Goal: Task Accomplishment & Management: Use online tool/utility

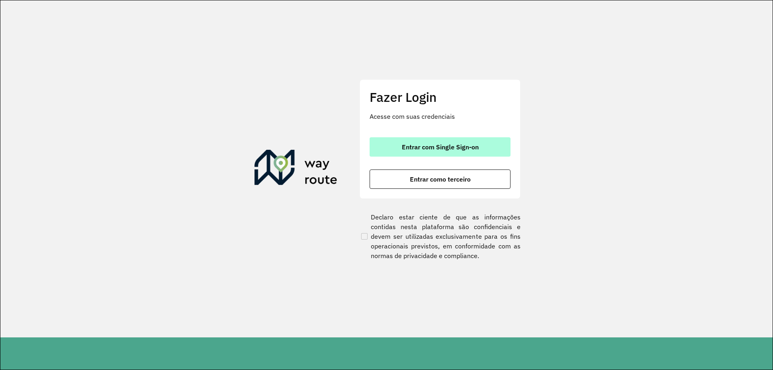
click at [447, 150] on span "Entrar com Single Sign-on" at bounding box center [440, 147] width 77 height 6
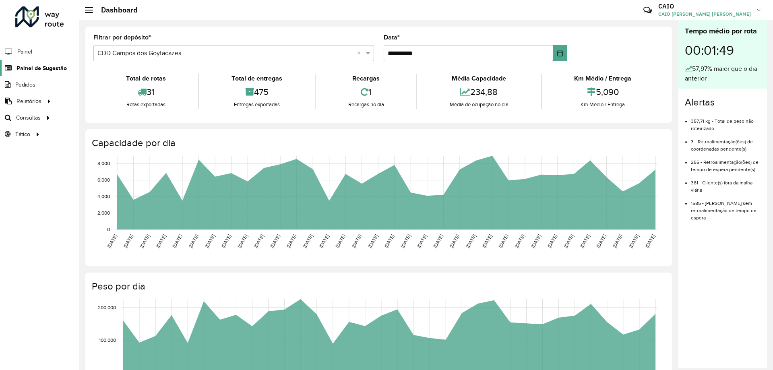
click at [54, 64] on span "Painel de Sugestão" at bounding box center [41, 68] width 50 height 8
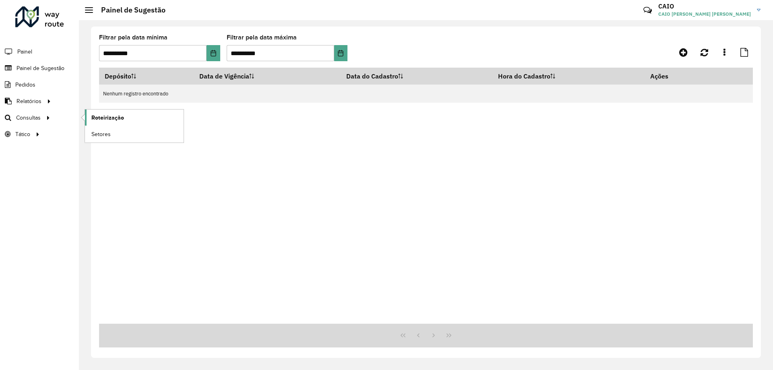
click at [119, 119] on span "Roteirização" at bounding box center [107, 117] width 33 height 8
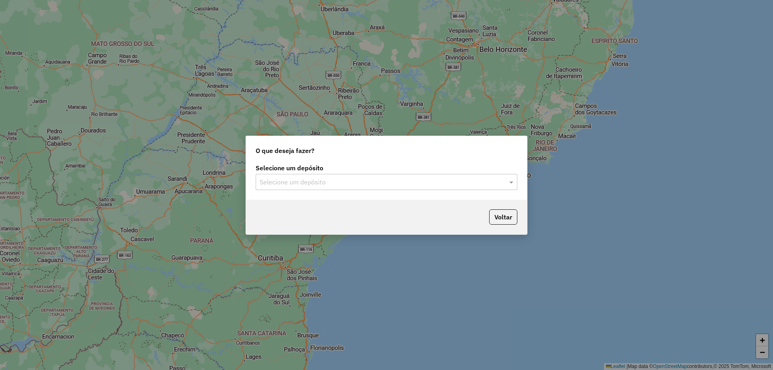
click at [332, 179] on input "text" at bounding box center [378, 182] width 237 height 10
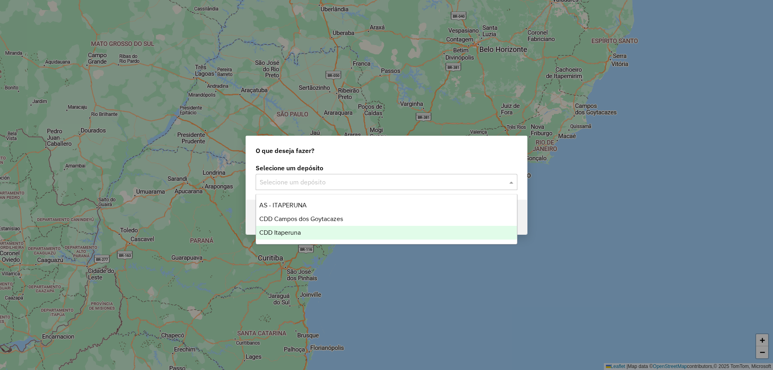
click at [304, 227] on div "CDD Itaperuna" at bounding box center [386, 233] width 261 height 14
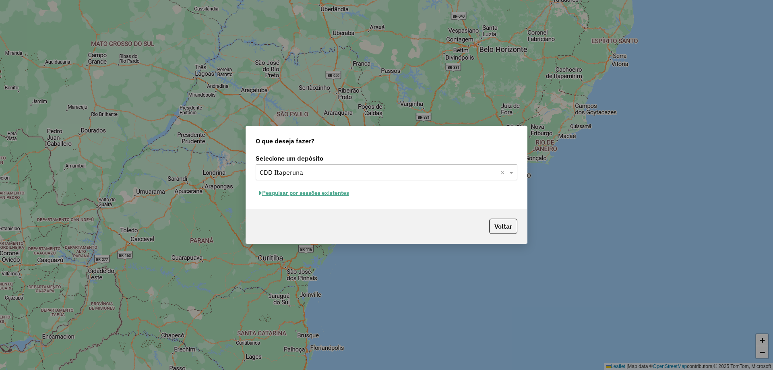
click at [311, 194] on button "Pesquisar por sessões existentes" at bounding box center [304, 193] width 97 height 12
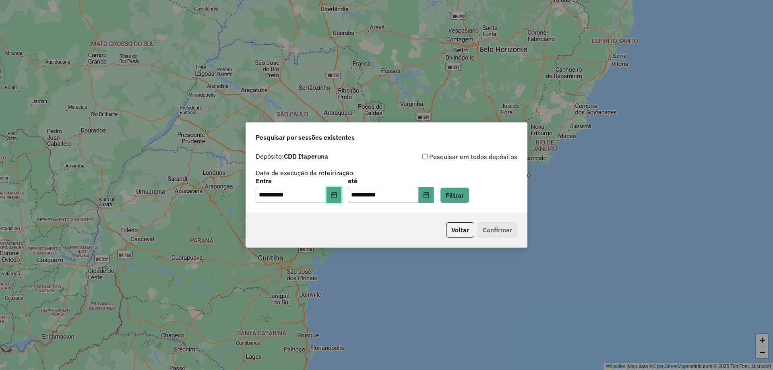
click at [336, 196] on icon "Choose Date" at bounding box center [334, 195] width 6 height 6
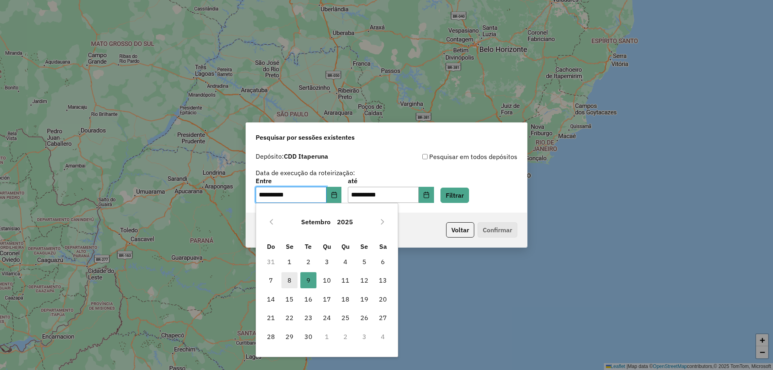
click at [283, 277] on span "8" at bounding box center [289, 280] width 16 height 16
type input "**********"
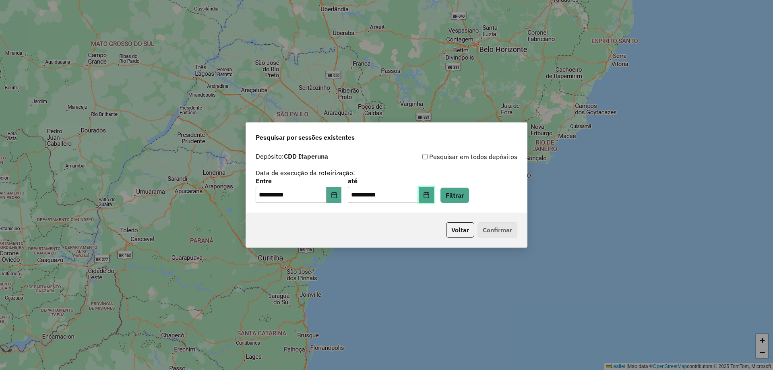
click at [429, 195] on icon "Choose Date" at bounding box center [426, 195] width 6 height 6
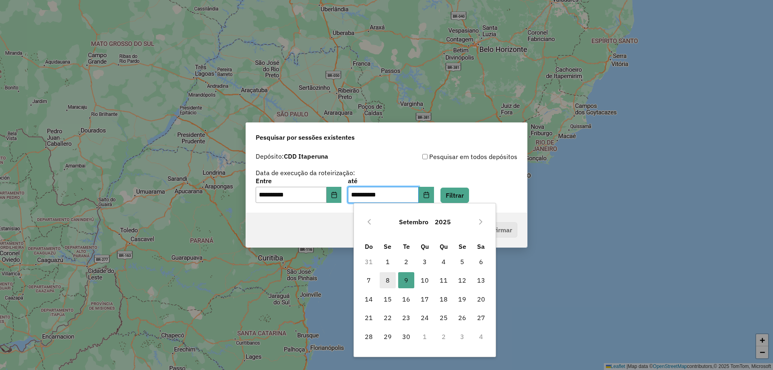
click at [391, 281] on span "8" at bounding box center [387, 280] width 16 height 16
type input "**********"
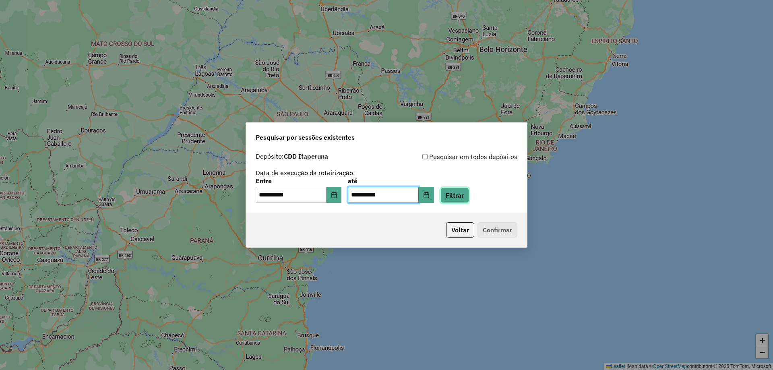
click at [464, 194] on button "Filtrar" at bounding box center [454, 195] width 29 height 15
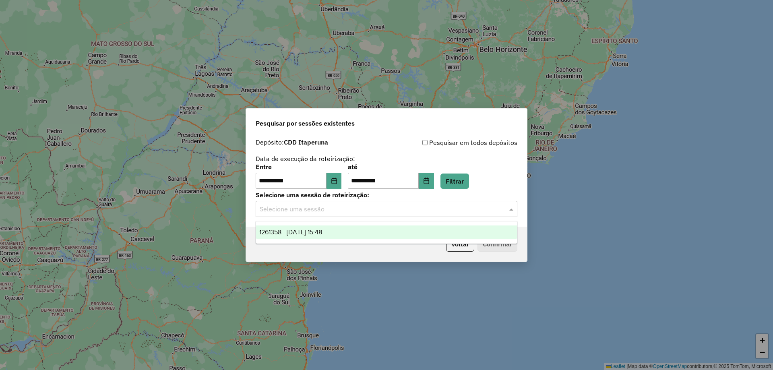
click at [391, 211] on input "text" at bounding box center [378, 209] width 237 height 10
click at [349, 233] on div "1261358 - [DATE] 15:48" at bounding box center [386, 232] width 261 height 14
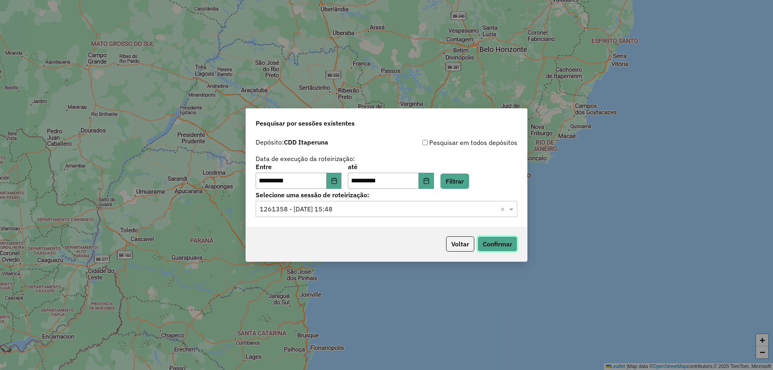
click at [501, 245] on button "Confirmar" at bounding box center [497, 243] width 40 height 15
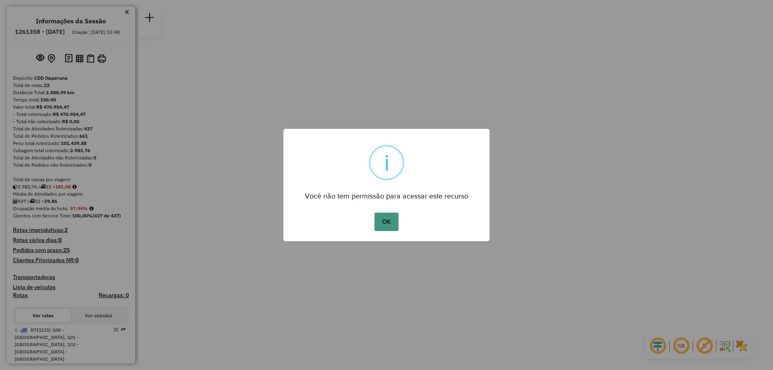
click at [386, 223] on button "OK" at bounding box center [386, 221] width 24 height 19
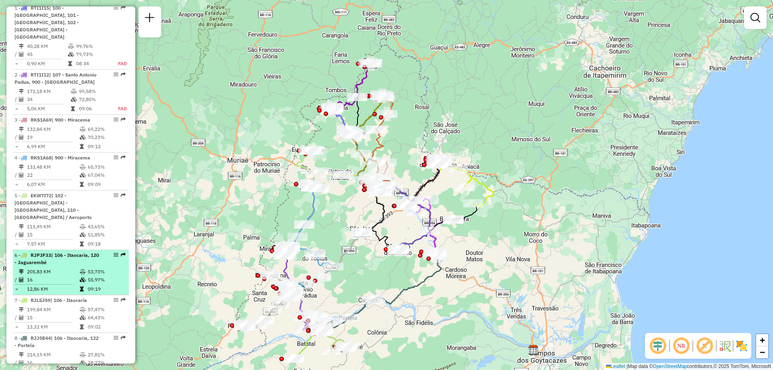
scroll to position [362, 0]
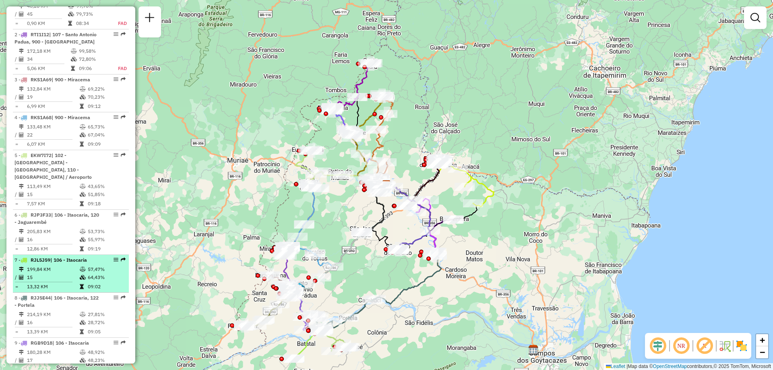
click at [56, 265] on td "199,84 KM" at bounding box center [53, 269] width 53 height 8
select select "**********"
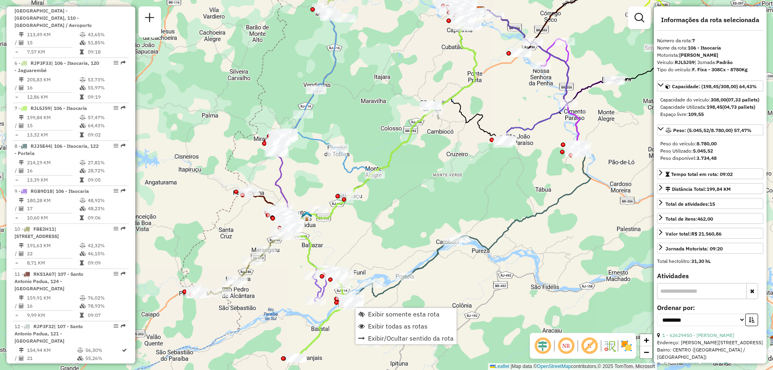
scroll to position [596, 0]
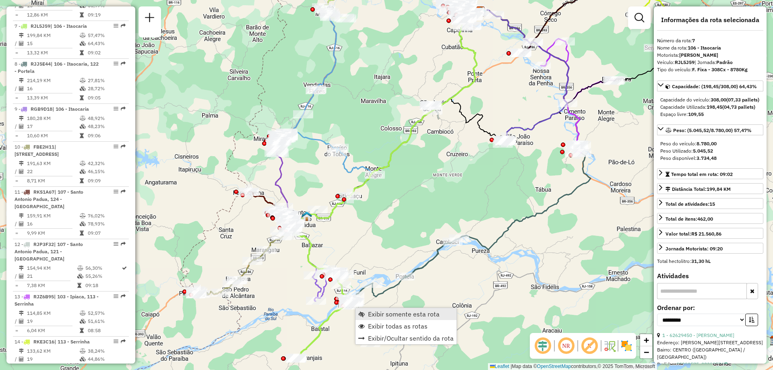
click at [397, 316] on span "Exibir somente esta rota" at bounding box center [404, 314] width 72 height 6
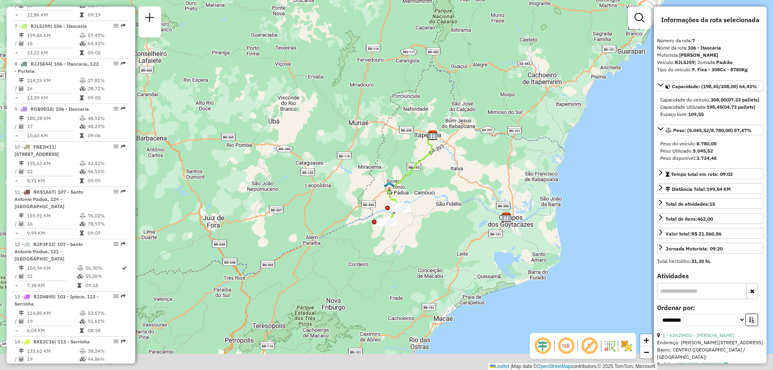
drag, startPoint x: 433, startPoint y: 218, endPoint x: 428, endPoint y: 190, distance: 29.0
click at [428, 190] on div "Janela de atendimento Grade de atendimento Capacidade Transportadoras Veículos …" at bounding box center [386, 185] width 773 height 370
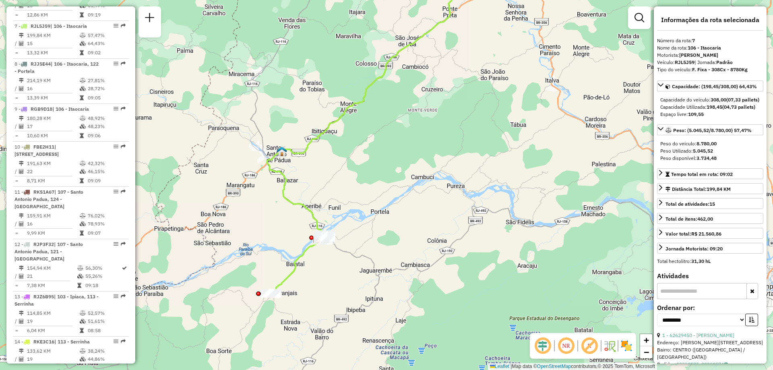
drag, startPoint x: 417, startPoint y: 222, endPoint x: 422, endPoint y: 209, distance: 13.8
click at [422, 209] on div "Janela de atendimento Grade de atendimento Capacidade Transportadoras Veículos …" at bounding box center [386, 185] width 773 height 370
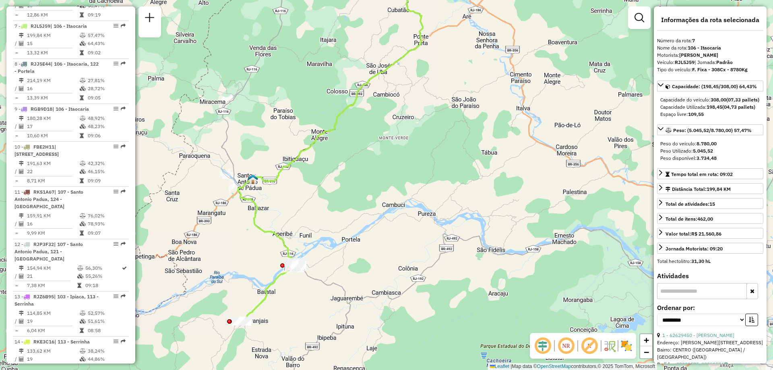
drag, startPoint x: 413, startPoint y: 157, endPoint x: 385, endPoint y: 182, distance: 37.9
click at [385, 182] on div "Janela de atendimento Grade de atendimento Capacidade Transportadoras Veículos …" at bounding box center [386, 185] width 773 height 370
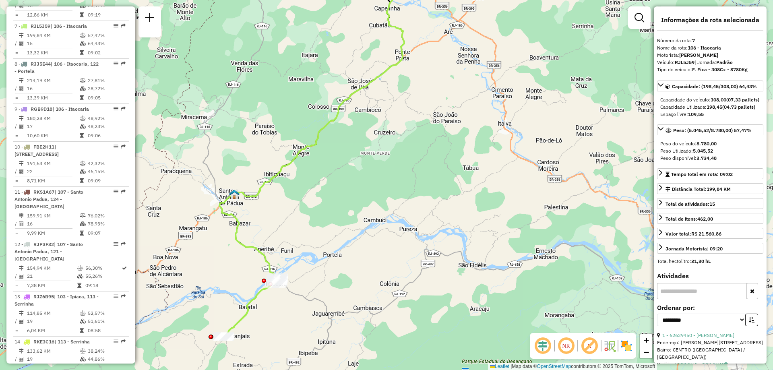
drag, startPoint x: 408, startPoint y: 134, endPoint x: 399, endPoint y: 146, distance: 14.1
click at [399, 146] on div "Janela de atendimento Grade de atendimento Capacidade Transportadoras Veículos …" at bounding box center [386, 185] width 773 height 370
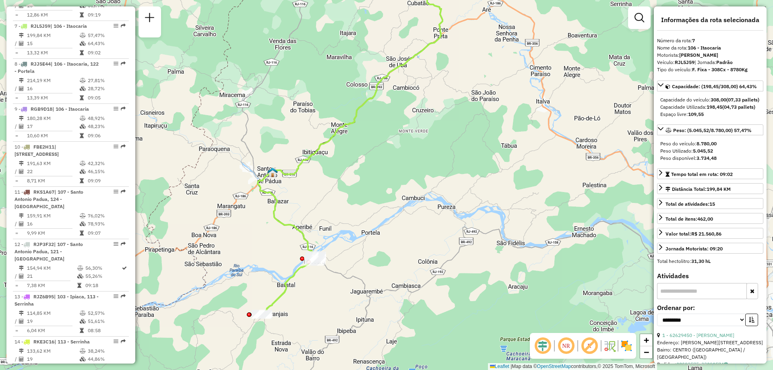
drag, startPoint x: 380, startPoint y: 206, endPoint x: 410, endPoint y: 225, distance: 35.4
click at [410, 225] on div "Janela de atendimento Grade de atendimento Capacidade Transportadoras Veículos …" at bounding box center [386, 185] width 773 height 370
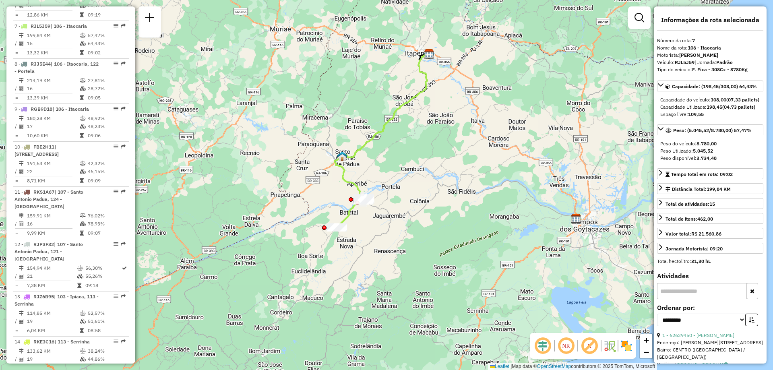
drag, startPoint x: 418, startPoint y: 171, endPoint x: 415, endPoint y: 160, distance: 11.9
click at [415, 160] on div "Janela de atendimento Grade de atendimento Capacidade Transportadoras Veículos …" at bounding box center [386, 185] width 773 height 370
